Goal: Task Accomplishment & Management: Complete application form

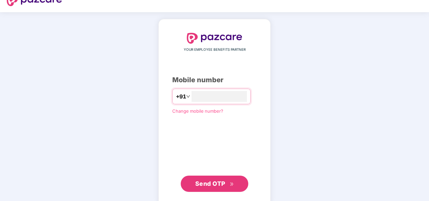
scroll to position [23, 0]
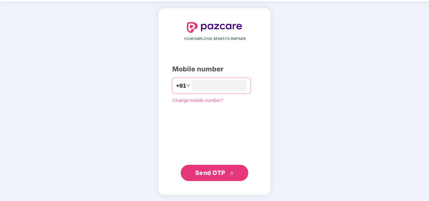
type input "**********"
click at [209, 172] on span "Send OTP" at bounding box center [210, 171] width 30 height 7
click at [213, 172] on span "Send OTP" at bounding box center [210, 172] width 30 height 7
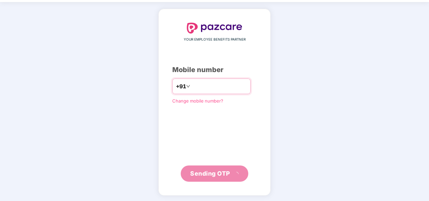
click at [224, 83] on input "**********" at bounding box center [218, 86] width 55 height 11
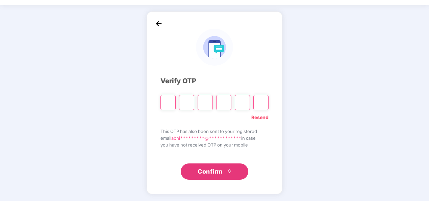
type input "*"
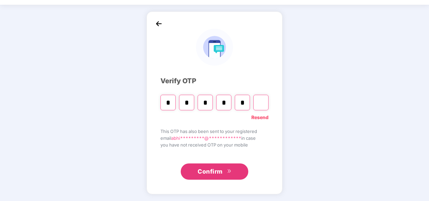
type input "*"
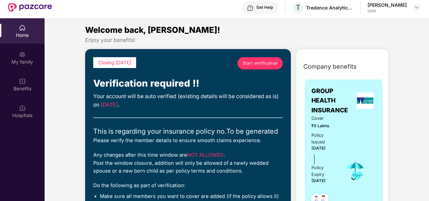
click at [254, 66] on link "Start verification" at bounding box center [259, 63] width 45 height 12
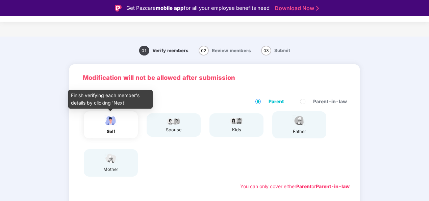
click at [104, 127] on div "self" at bounding box center [110, 124] width 17 height 20
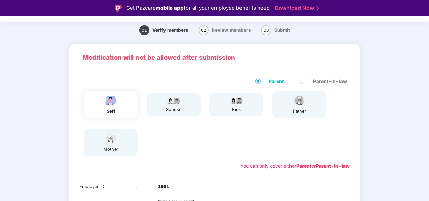
scroll to position [122, 0]
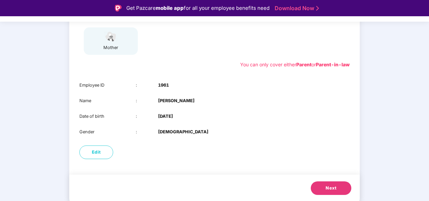
click at [319, 185] on button "Next" at bounding box center [331, 188] width 41 height 14
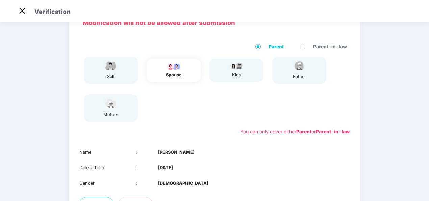
scroll to position [106, 0]
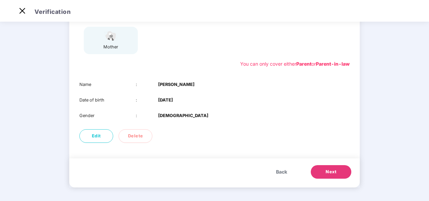
click at [329, 169] on span "Next" at bounding box center [330, 171] width 11 height 7
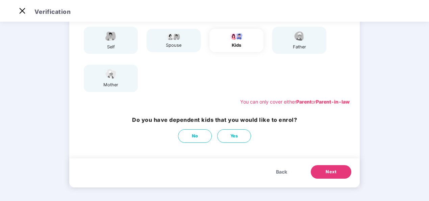
scroll to position [34, 0]
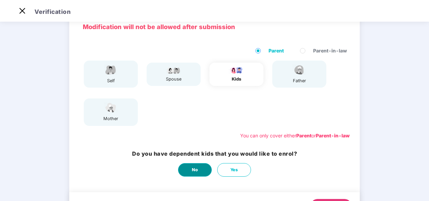
click at [196, 173] on button "No" at bounding box center [195, 170] width 34 height 14
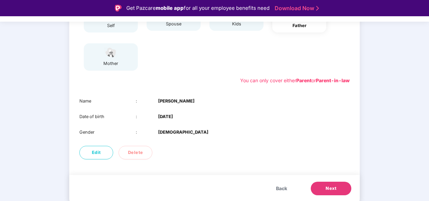
scroll to position [106, 0]
click at [336, 189] on button "Next" at bounding box center [331, 188] width 41 height 14
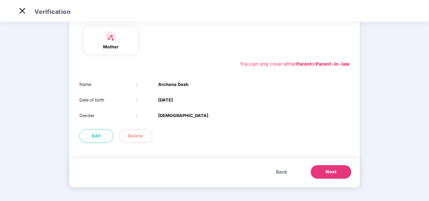
click at [331, 167] on button "Next" at bounding box center [331, 172] width 41 height 14
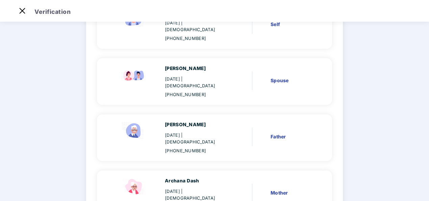
scroll to position [133, 0]
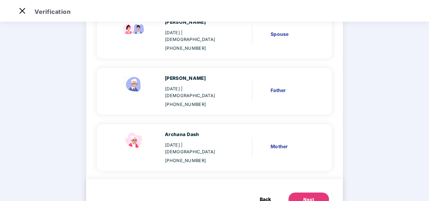
click at [313, 192] on button "Next" at bounding box center [308, 199] width 41 height 14
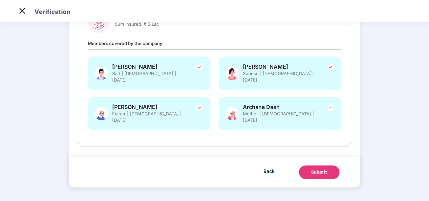
scroll to position [86, 0]
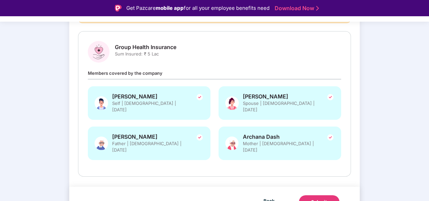
click at [223, 157] on div "Group Health Insurance Sum Insured: ₹ 5 Lac Members covered by the company Abhi…" at bounding box center [214, 103] width 273 height 145
click at [323, 198] on div "Submit" at bounding box center [319, 201] width 16 height 7
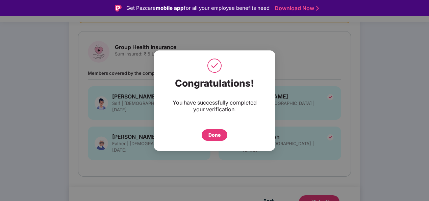
click at [213, 135] on div "Done" at bounding box center [214, 134] width 12 height 7
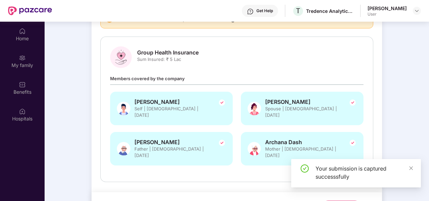
scroll to position [0, 0]
